Goal: Task Accomplishment & Management: Manage account settings

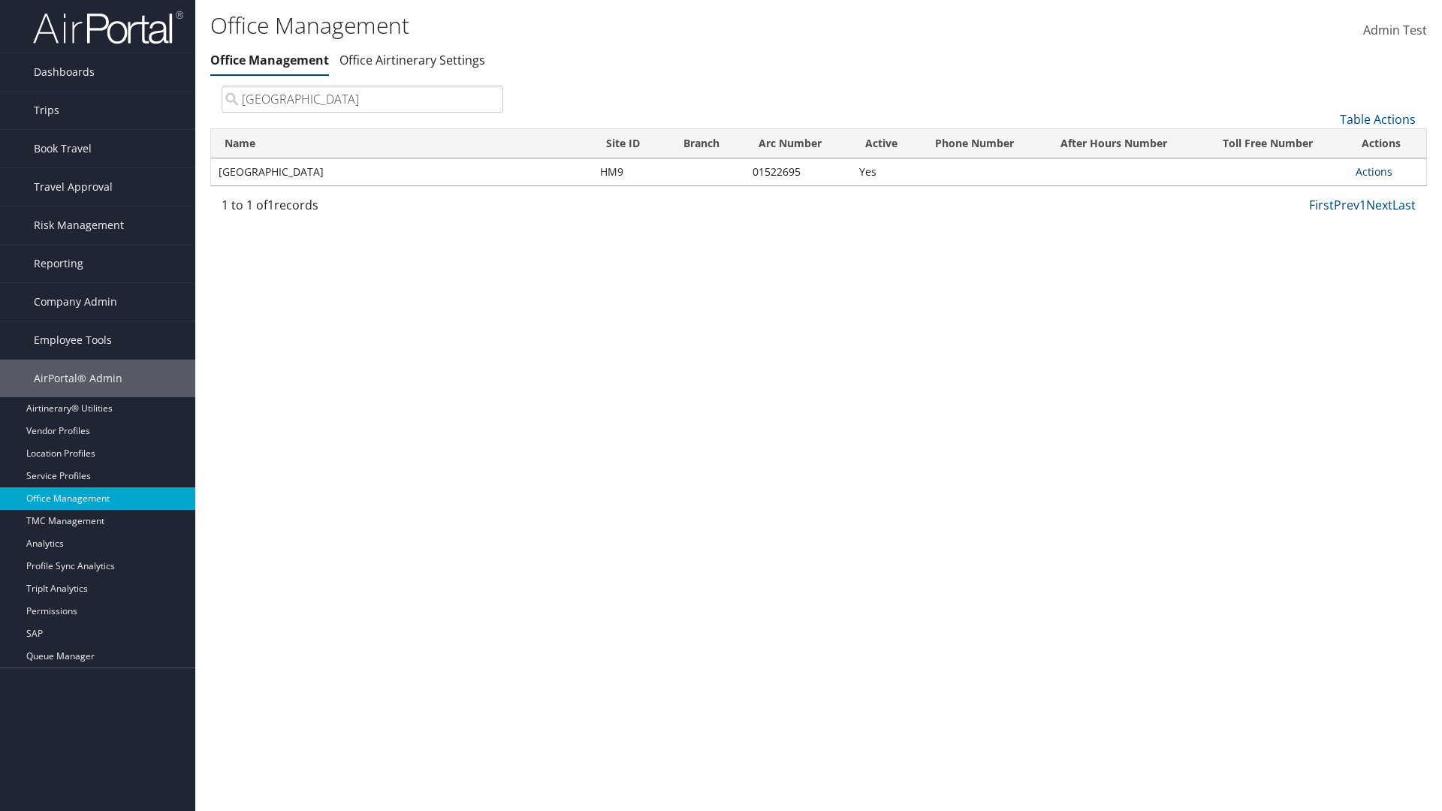
type input "[GEOGRAPHIC_DATA]"
click at [1373, 171] on link "Actions" at bounding box center [1373, 171] width 37 height 14
click at [1324, 218] on link "View Accounts" at bounding box center [1324, 219] width 127 height 26
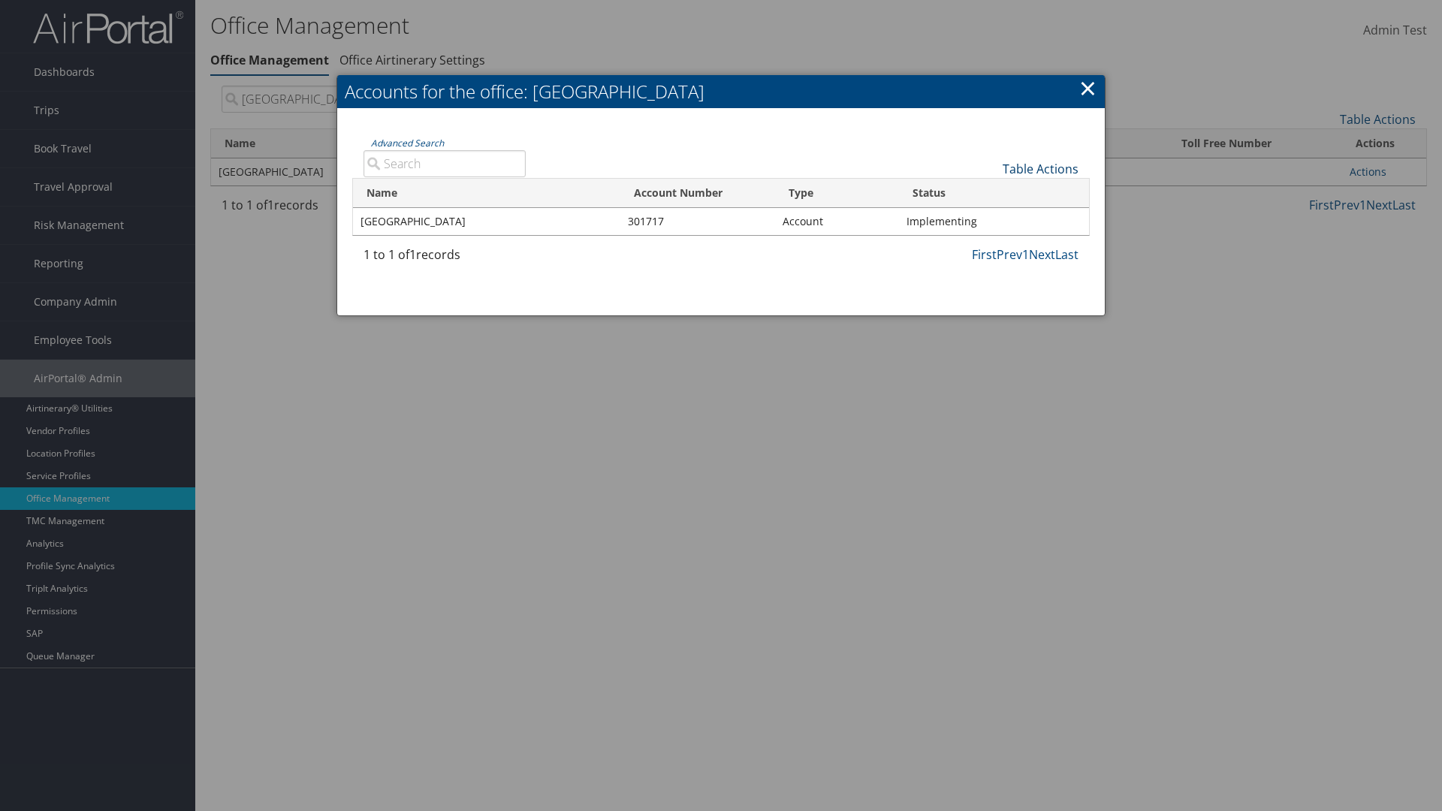
click at [1040, 168] on link "Table Actions" at bounding box center [1040, 169] width 76 height 17
click at [990, 217] on link "Page Length" at bounding box center [989, 218] width 197 height 26
click at [990, 218] on link "25" at bounding box center [989, 219] width 197 height 26
click at [1040, 168] on link "Table Actions" at bounding box center [1040, 169] width 76 height 17
click at [990, 217] on link "Page Length" at bounding box center [989, 218] width 197 height 26
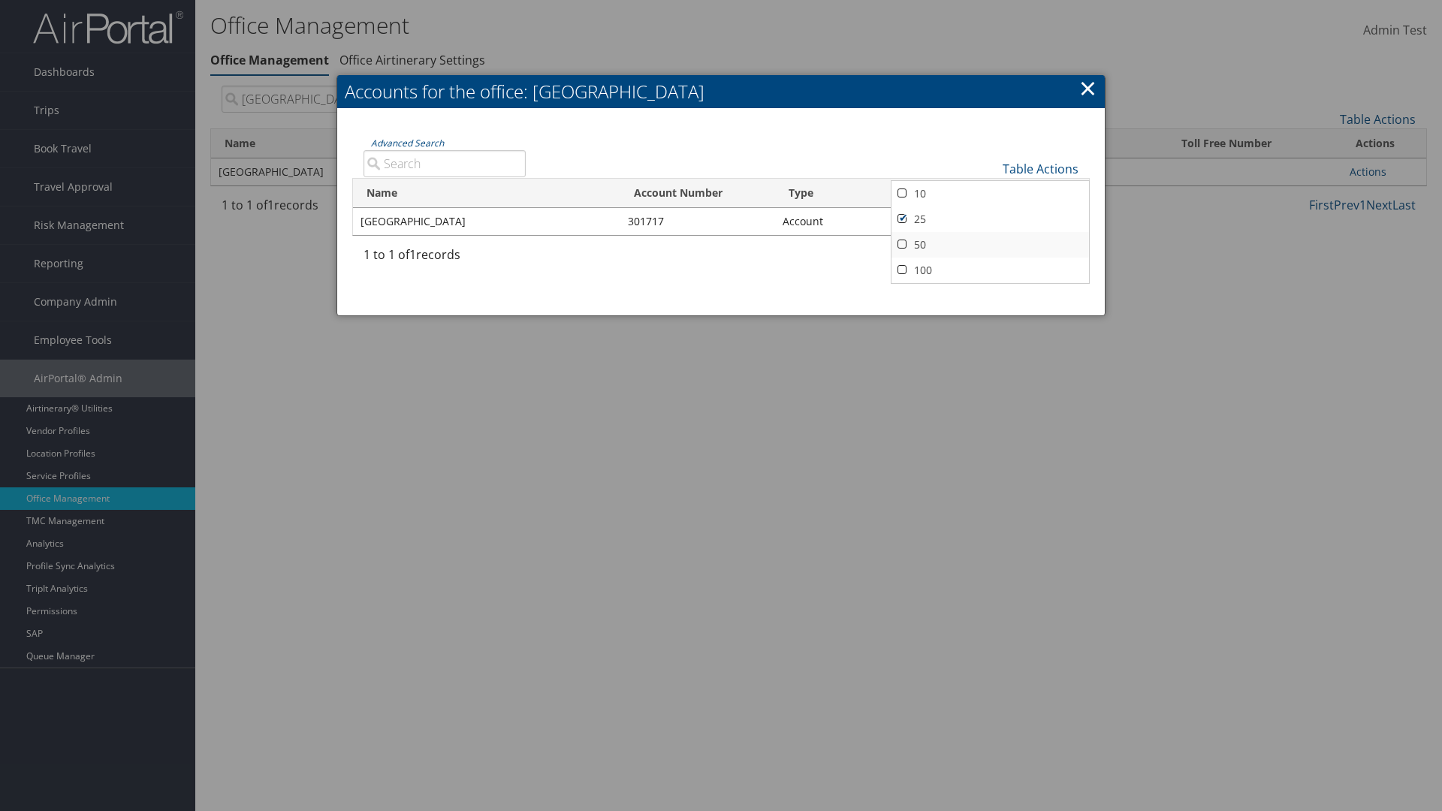
click at [990, 244] on link "50" at bounding box center [989, 245] width 197 height 26
click at [1040, 168] on link "Table Actions" at bounding box center [1040, 169] width 76 height 17
click at [990, 217] on link "Page Length" at bounding box center [989, 218] width 197 height 26
click at [990, 270] on link "100" at bounding box center [989, 271] width 197 height 26
click at [1040, 168] on link "Table Actions" at bounding box center [1040, 169] width 76 height 17
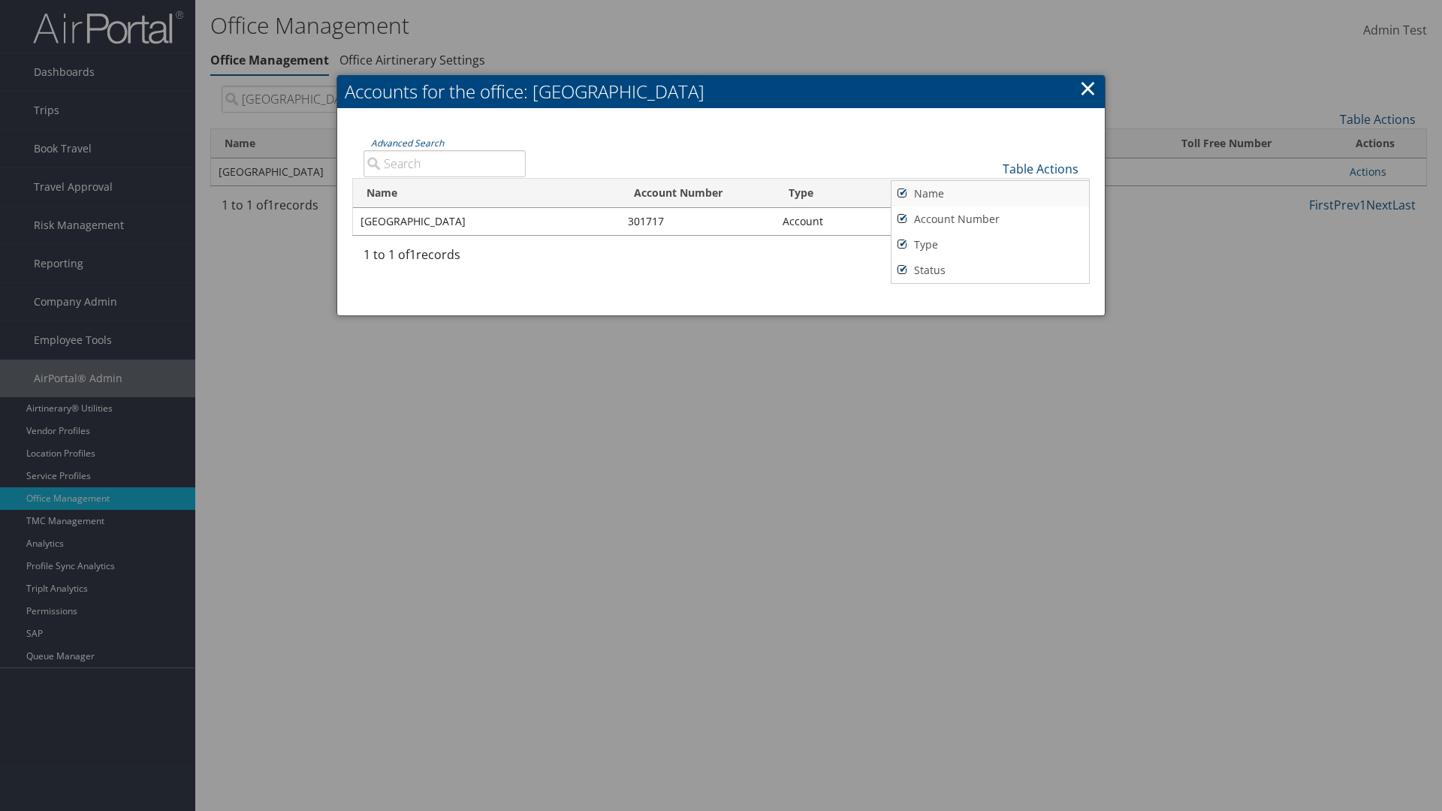
click at [990, 193] on link "Name" at bounding box center [989, 194] width 197 height 26
click at [990, 218] on link "Account Number" at bounding box center [989, 219] width 197 height 26
click at [990, 244] on link "Type" at bounding box center [989, 245] width 197 height 26
click at [990, 270] on link "Status" at bounding box center [989, 271] width 197 height 26
click at [990, 193] on link "Name" at bounding box center [989, 194] width 197 height 26
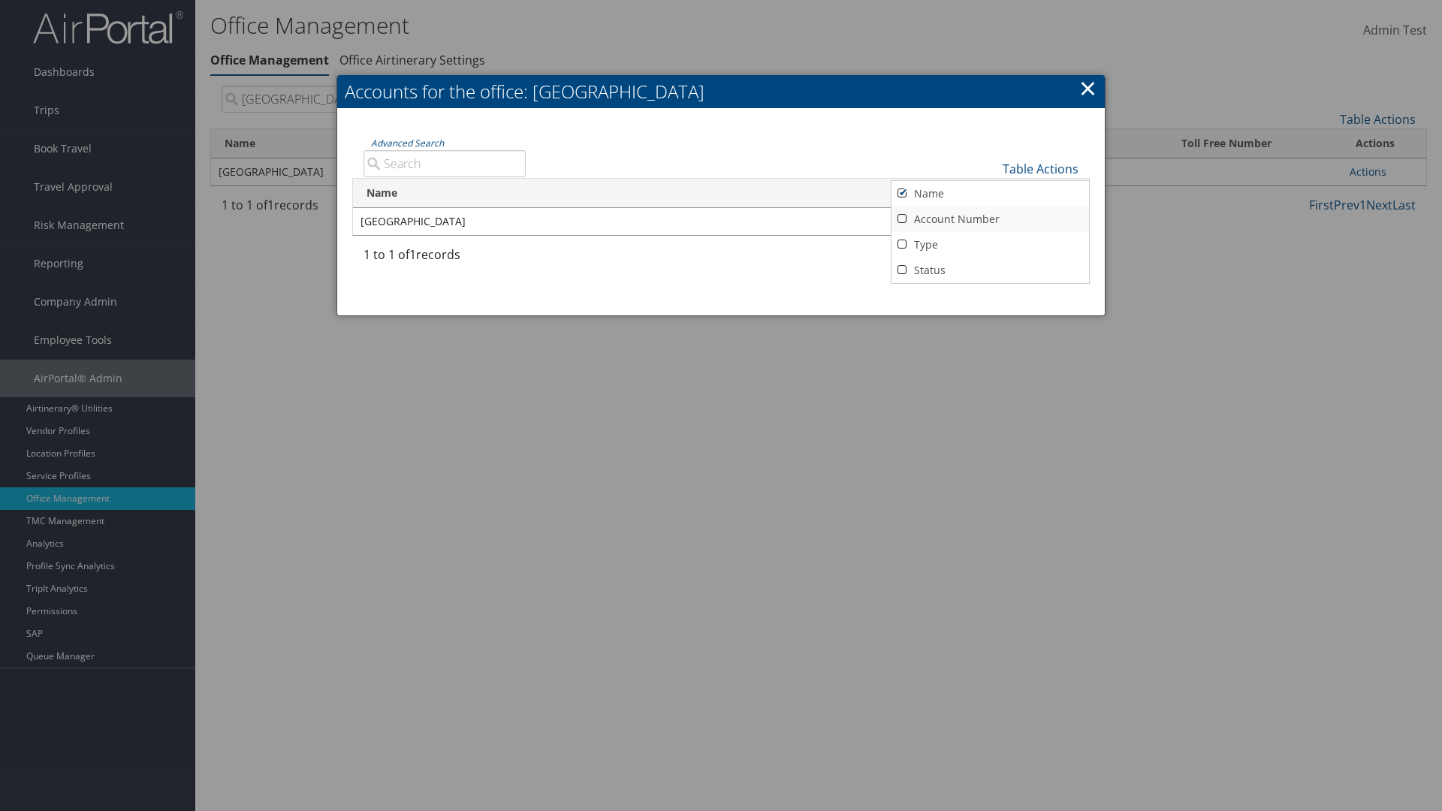
click at [990, 218] on link "Account Number" at bounding box center [989, 219] width 197 height 26
click at [990, 244] on link "Type" at bounding box center [989, 245] width 197 height 26
